Goal: Task Accomplishment & Management: Complete application form

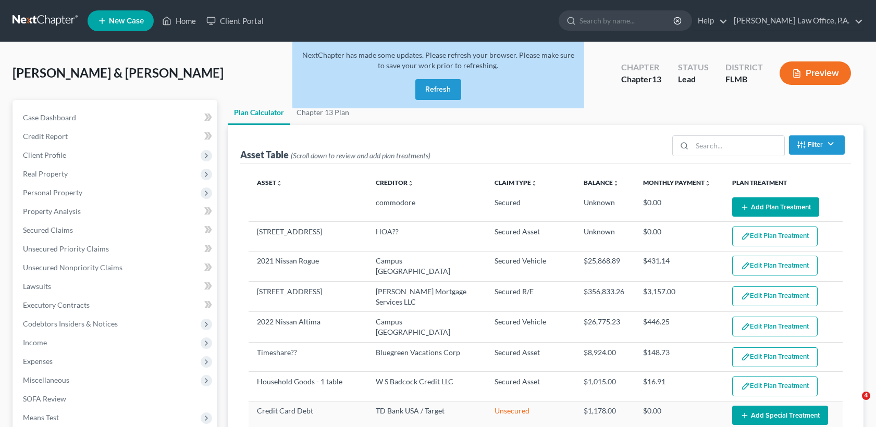
select select "59"
click at [188, 22] on link "Home" at bounding box center [179, 20] width 44 height 19
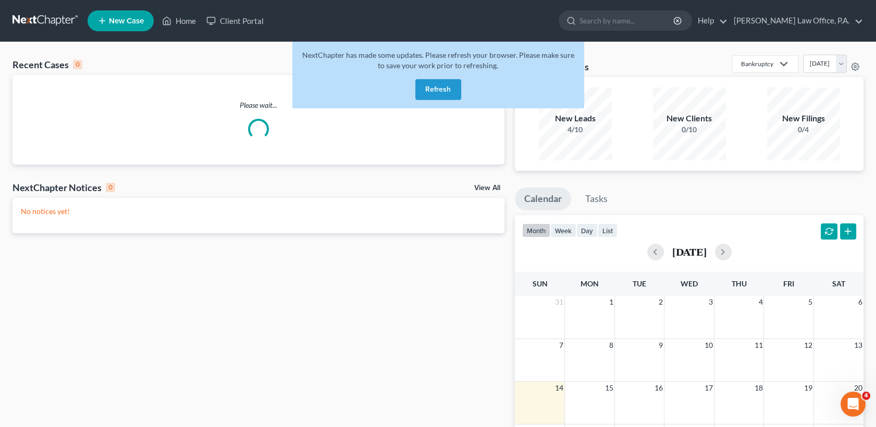
click at [434, 89] on button "Refresh" at bounding box center [438, 89] width 46 height 21
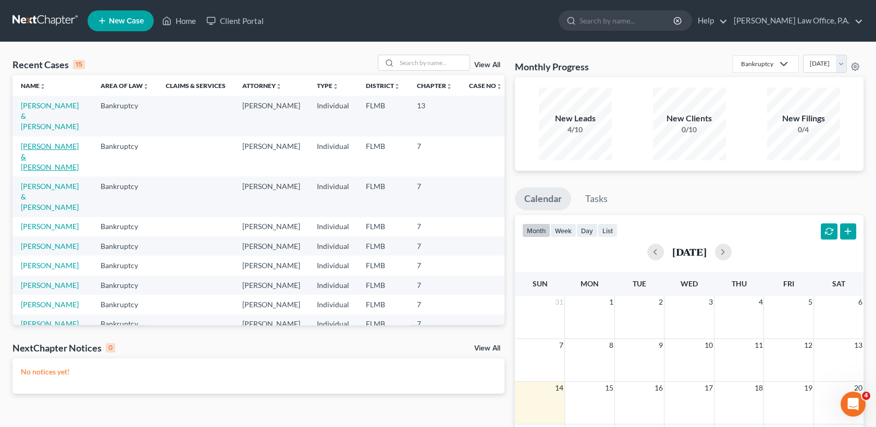
click at [52, 142] on link "[PERSON_NAME] & [PERSON_NAME]" at bounding box center [50, 157] width 58 height 30
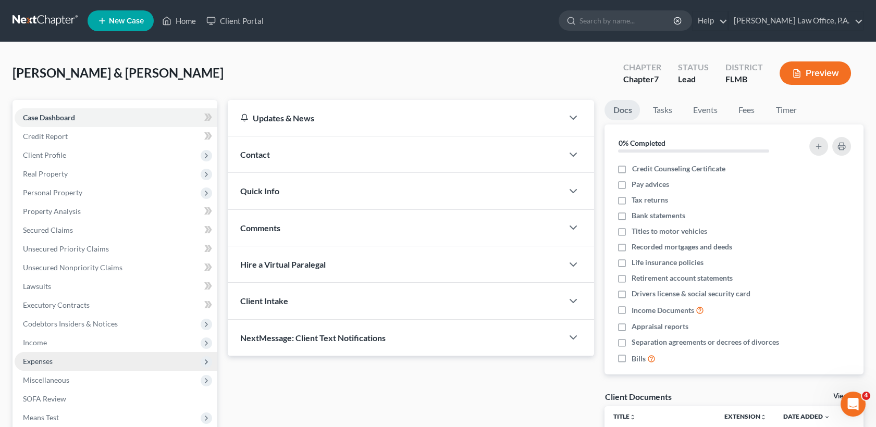
click at [108, 358] on span "Expenses" at bounding box center [116, 361] width 203 height 19
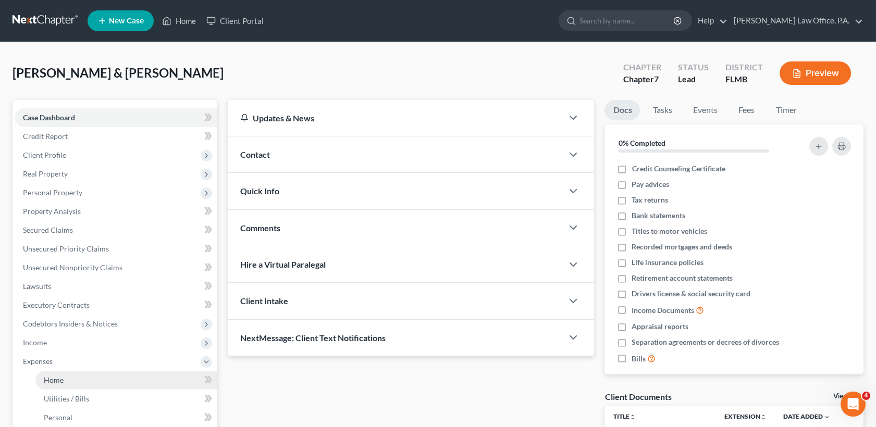
click at [109, 378] on link "Home" at bounding box center [126, 380] width 182 height 19
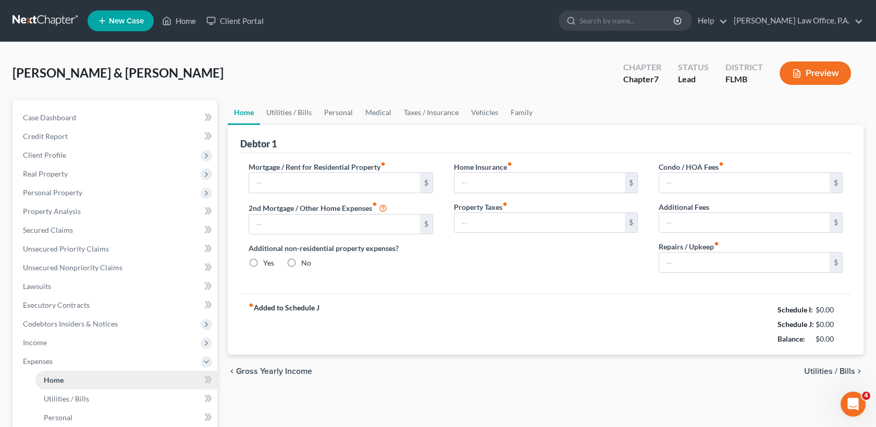
type input "2,133.69"
type input "0.00"
radio input "true"
type input "0.00"
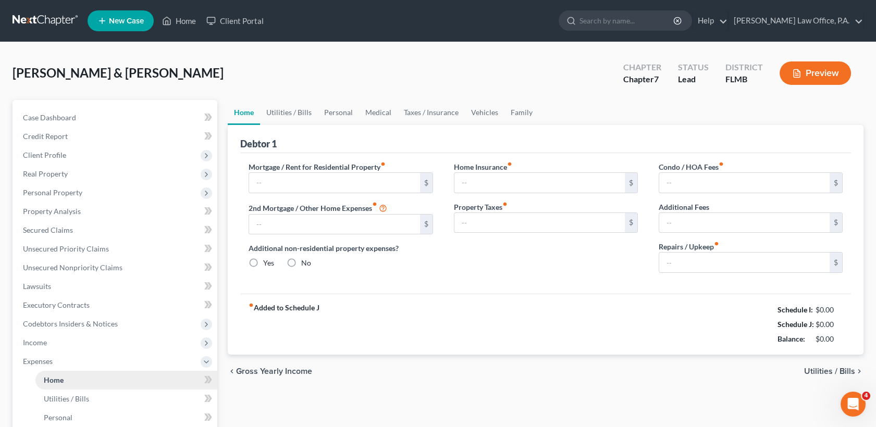
type input "129.00"
type input "0.00"
type input "120.00"
click at [288, 115] on link "Utilities / Bills" at bounding box center [289, 112] width 58 height 25
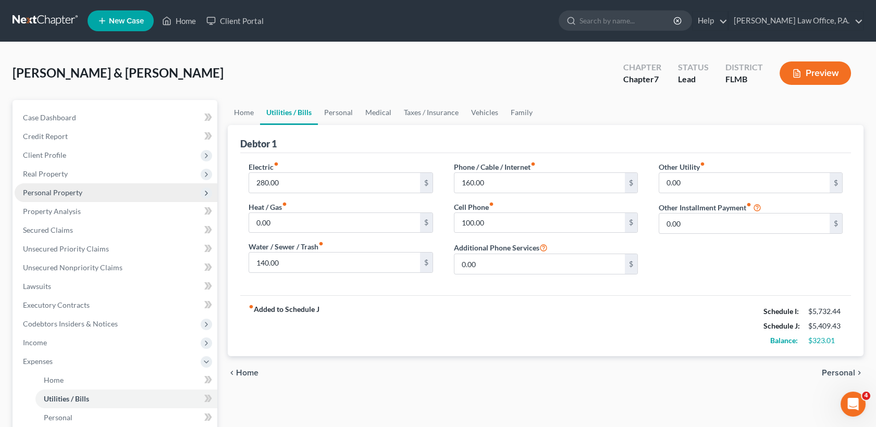
click at [29, 190] on span "Personal Property" at bounding box center [52, 192] width 59 height 9
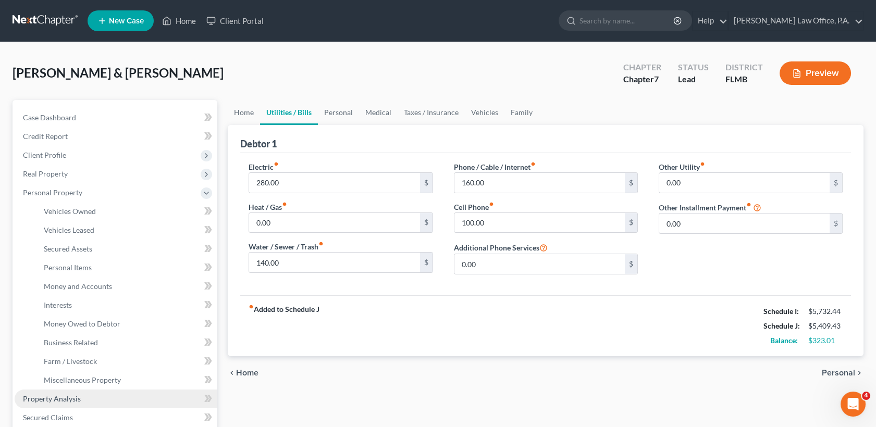
click at [88, 397] on link "Property Analysis" at bounding box center [116, 399] width 203 height 19
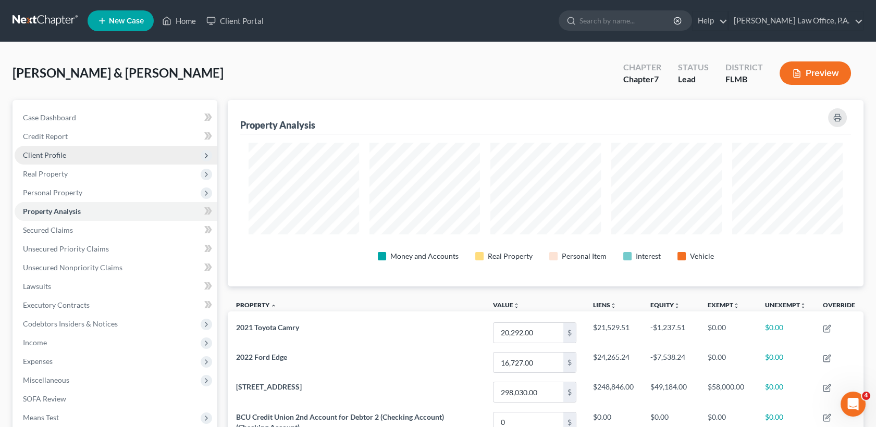
click at [73, 156] on span "Client Profile" at bounding box center [116, 155] width 203 height 19
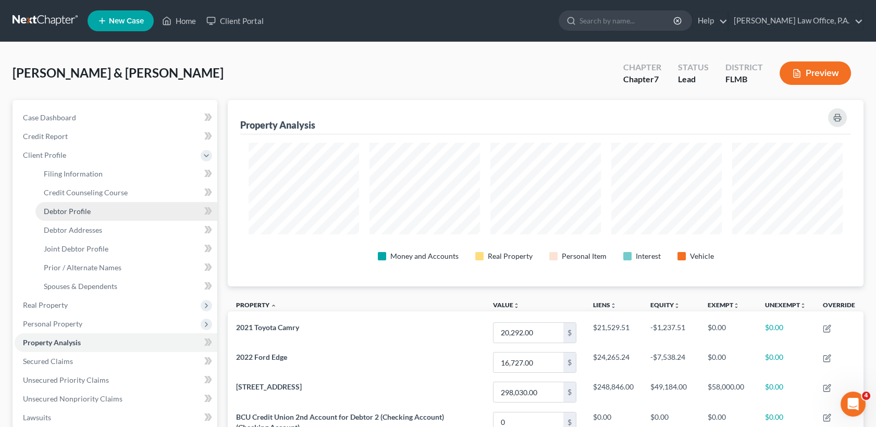
click at [91, 212] on link "Debtor Profile" at bounding box center [126, 211] width 182 height 19
select select "1"
select select "4"
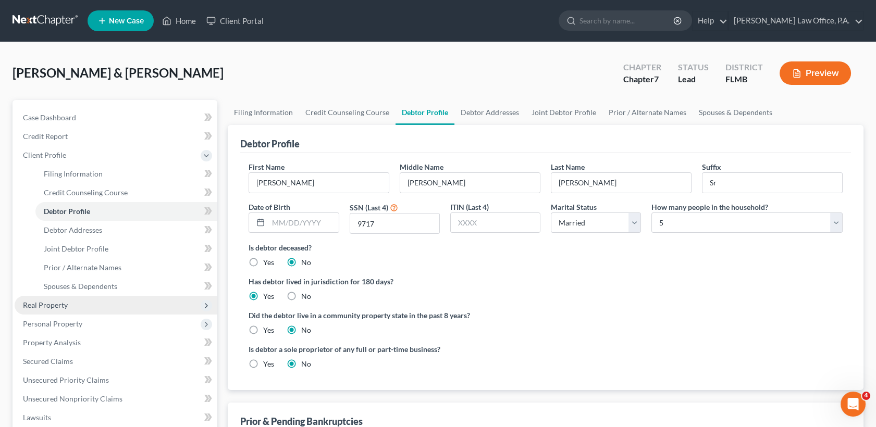
click at [92, 304] on span "Real Property" at bounding box center [116, 305] width 203 height 19
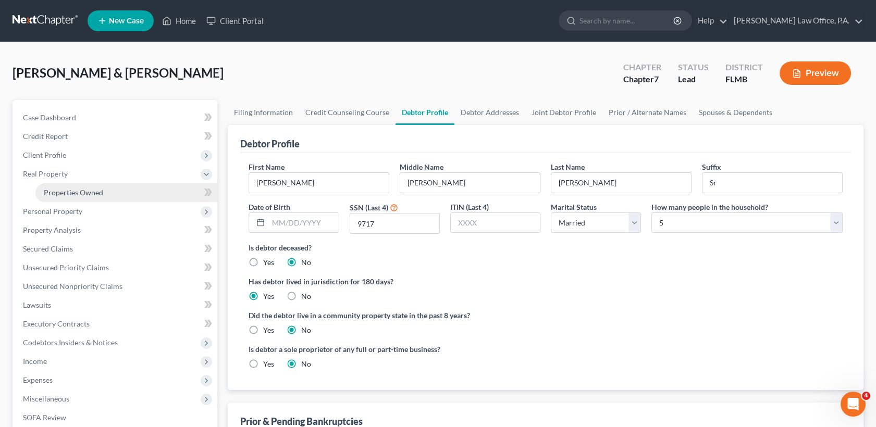
click at [111, 191] on link "Properties Owned" at bounding box center [126, 192] width 182 height 19
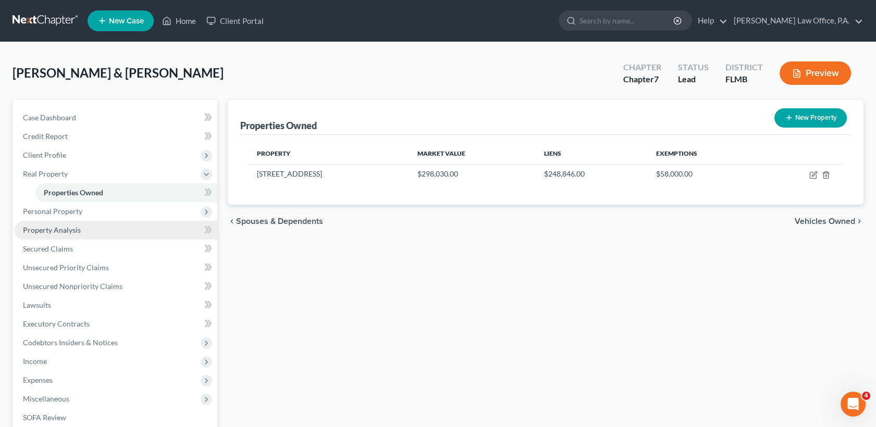
click at [79, 233] on span "Property Analysis" at bounding box center [52, 230] width 58 height 9
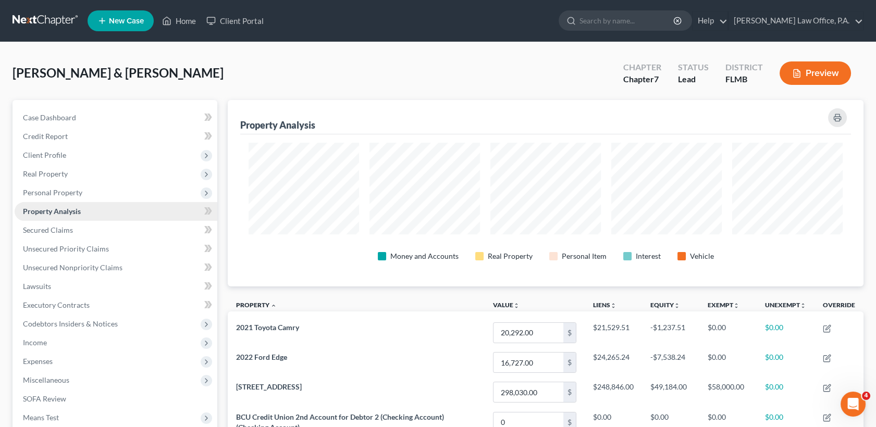
scroll to position [186, 635]
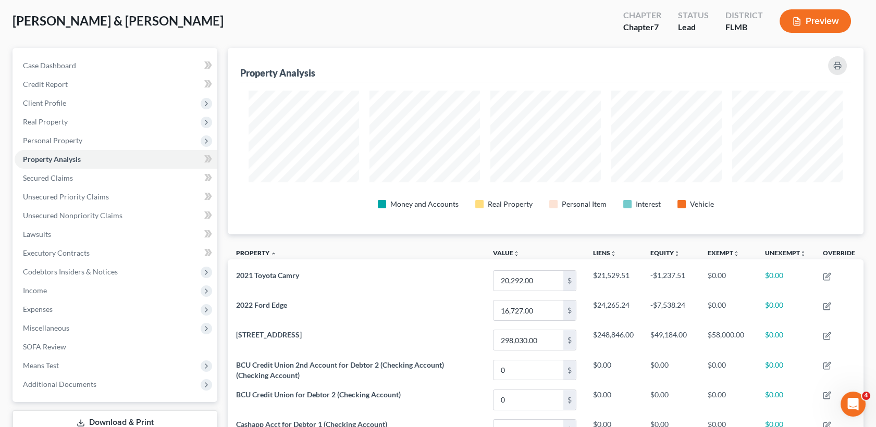
scroll to position [23, 0]
